Goal: Find specific page/section: Find specific page/section

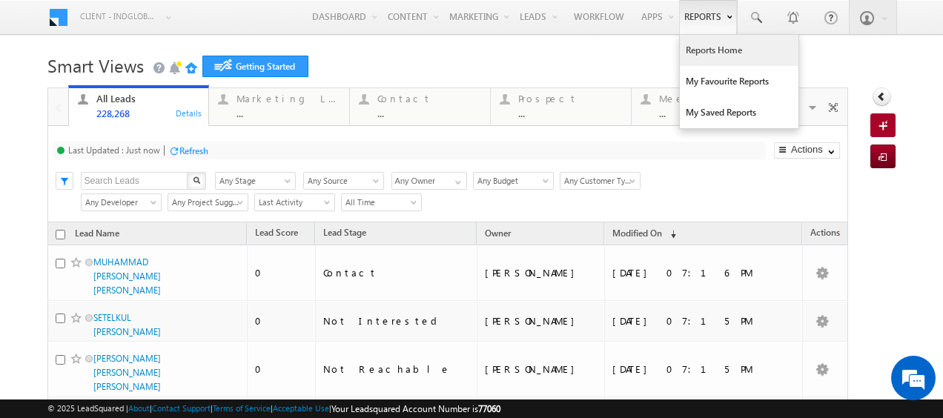
click at [695, 53] on link "Reports Home" at bounding box center [738, 50] width 119 height 31
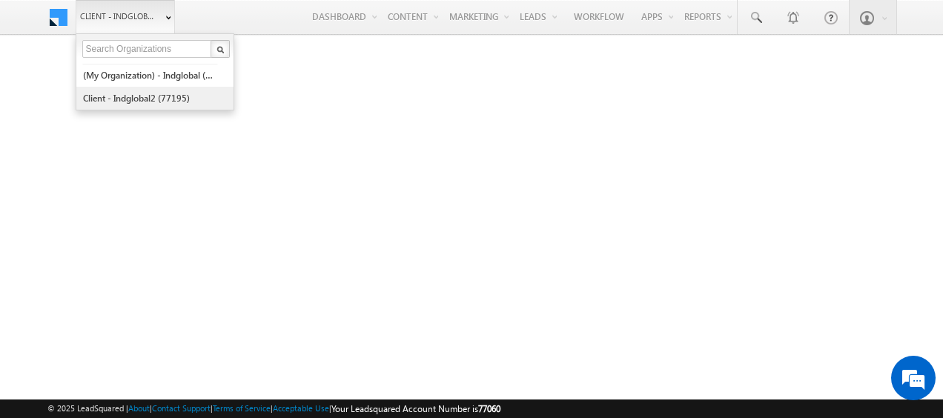
click at [138, 96] on link "Client - indglobal2 (77195)" at bounding box center [150, 98] width 136 height 23
